Goal: Task Accomplishment & Management: Manage account settings

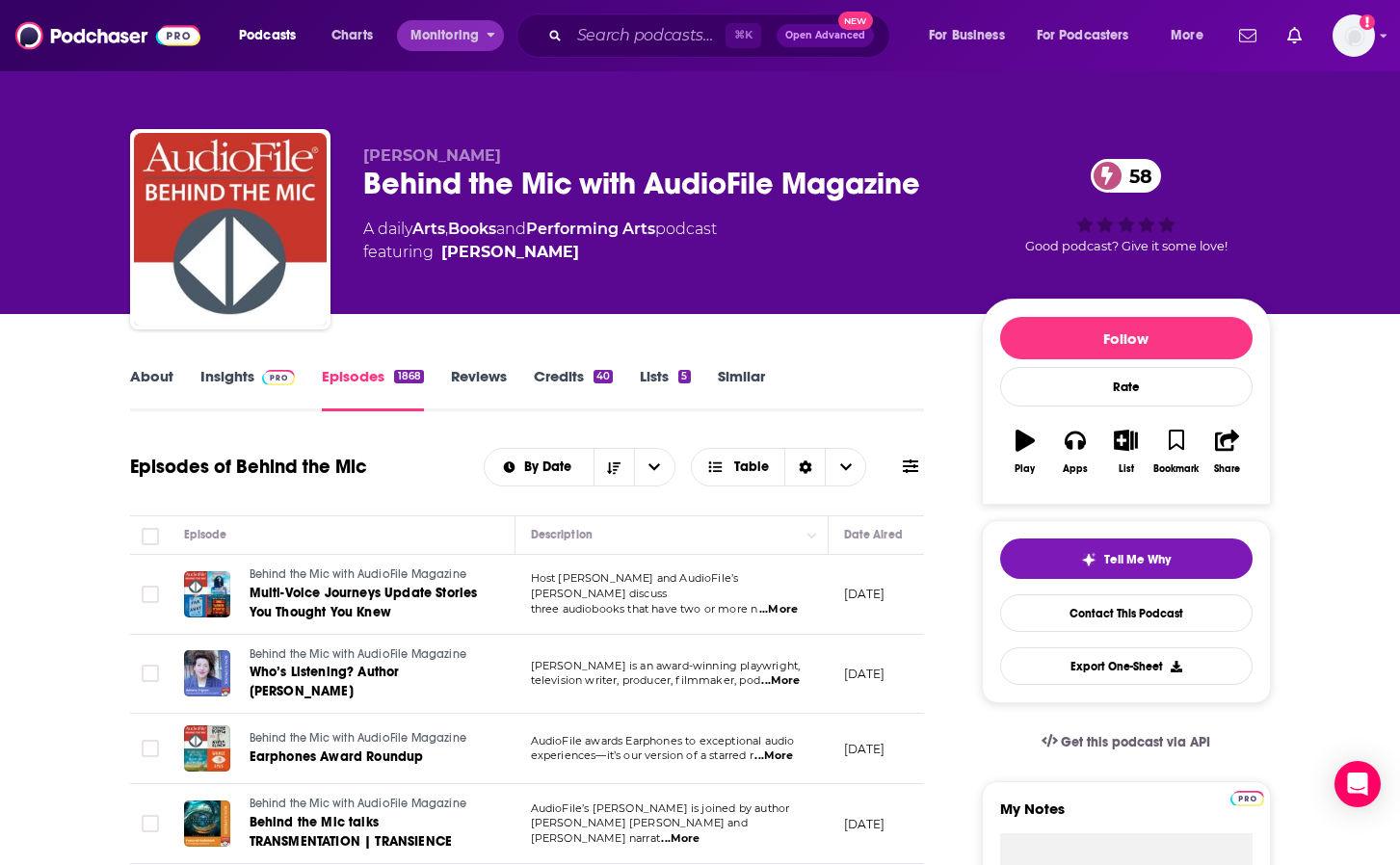
click at [482, 25] on button "Monitoring" at bounding box center [450, 35] width 107 height 31
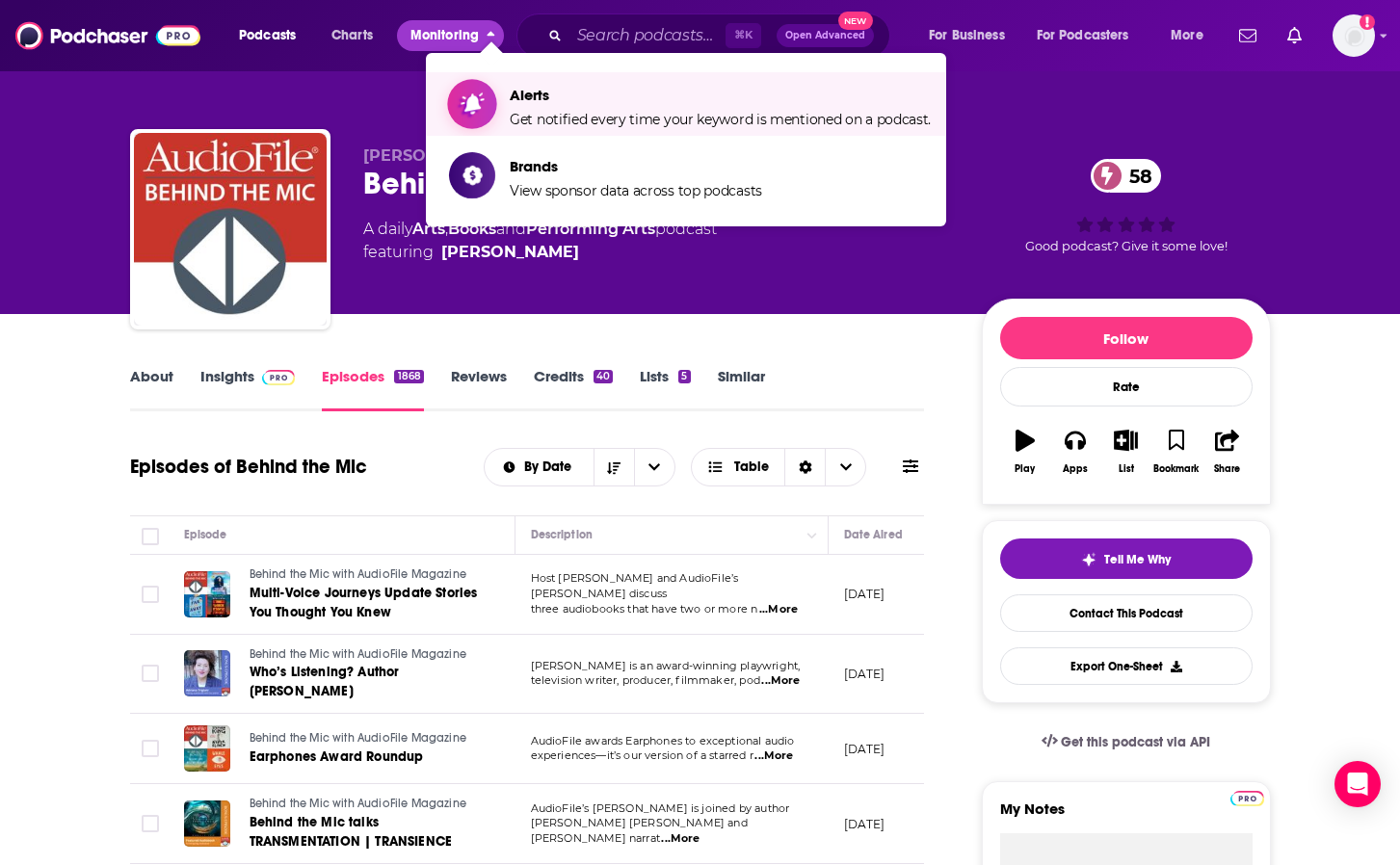
click at [571, 122] on span "Get notified every time your keyword is mentioned on a podcast." at bounding box center [721, 120] width 421 height 18
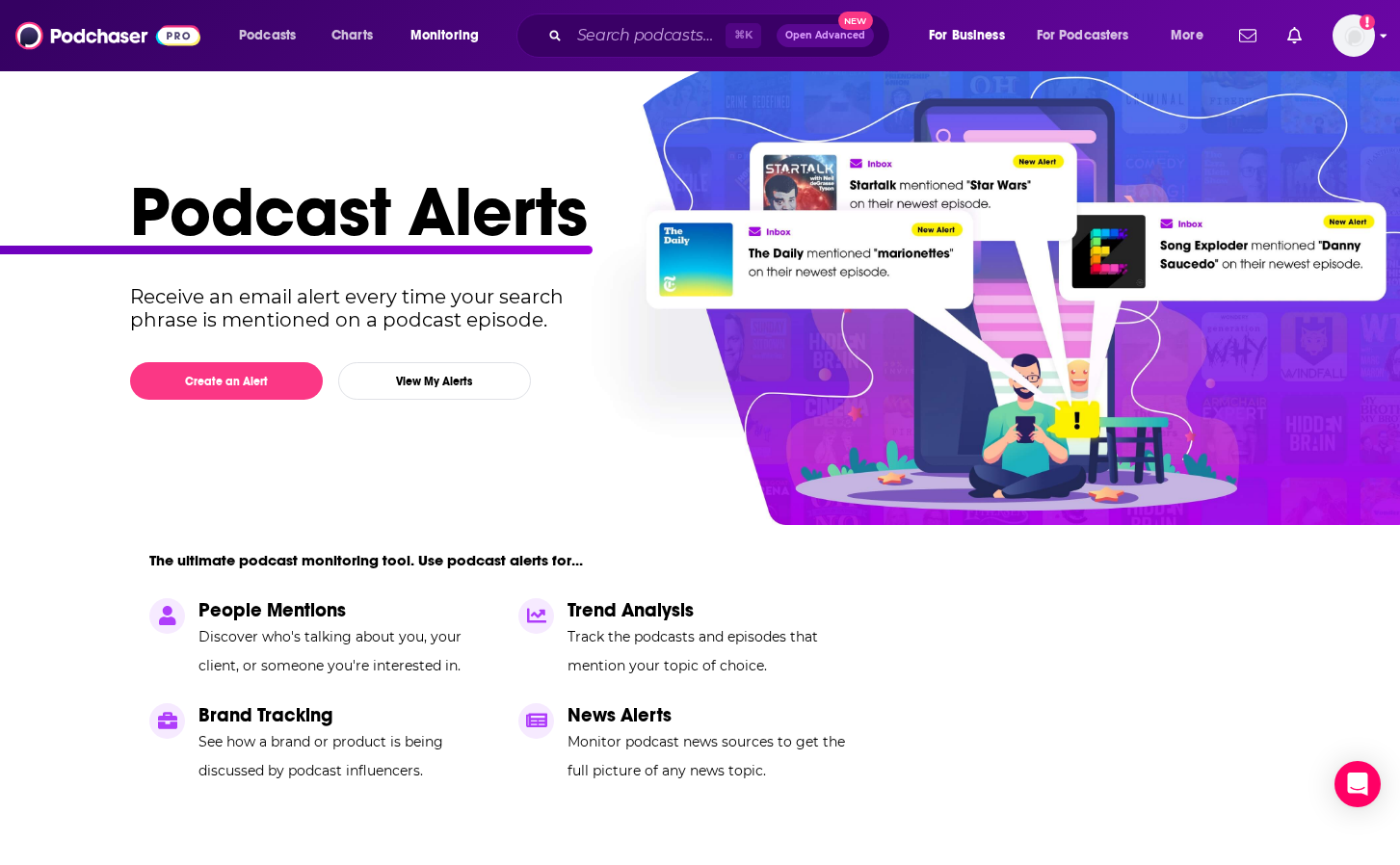
click at [1348, 45] on img "Logged in as nitabasu" at bounding box center [1354, 35] width 42 height 42
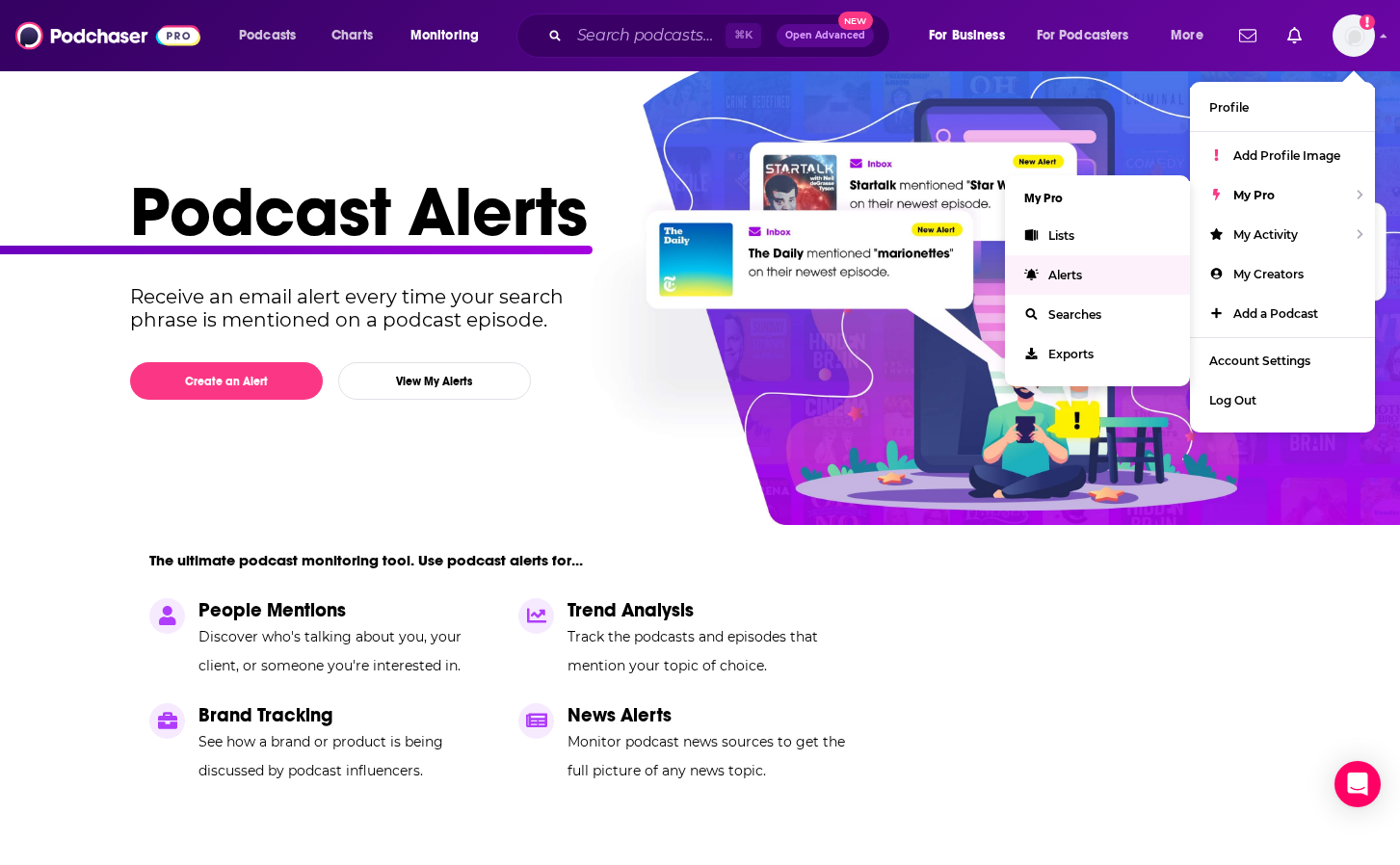
click at [1094, 281] on link "Alerts" at bounding box center [1098, 275] width 185 height 39
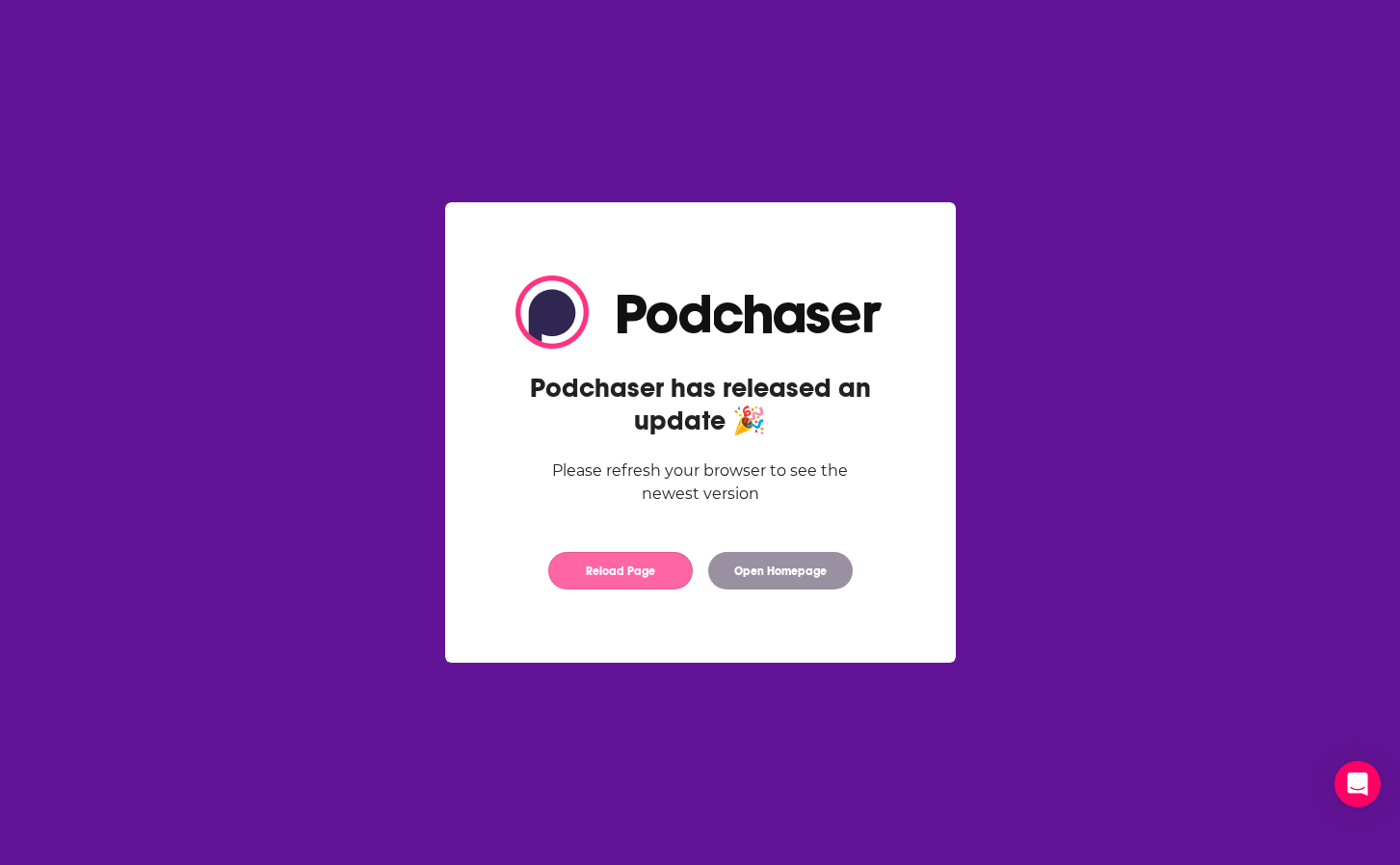
click at [644, 576] on button "Reload Page" at bounding box center [620, 571] width 145 height 37
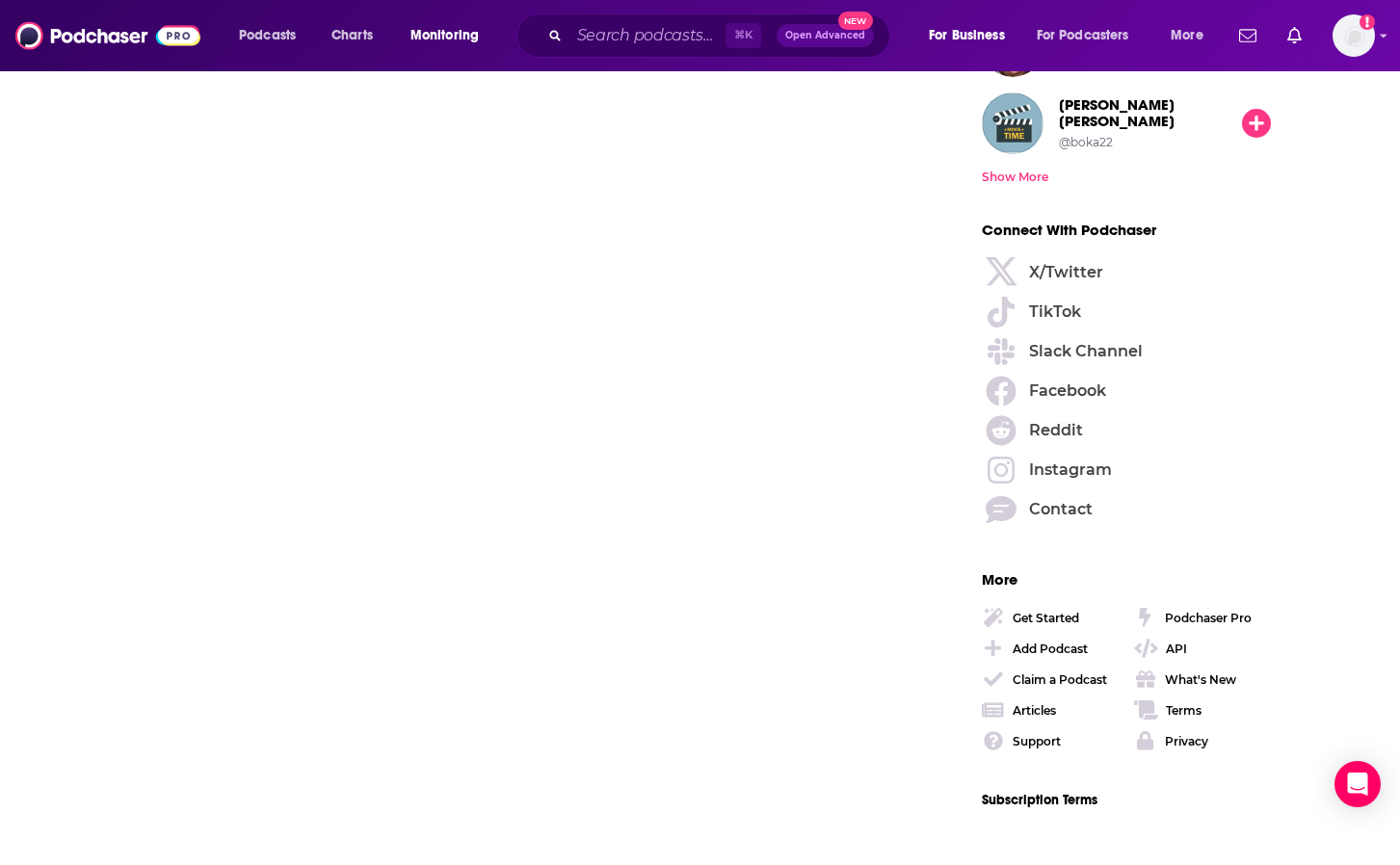
scroll to position [2784, 0]
